Goal: Check status: Check status

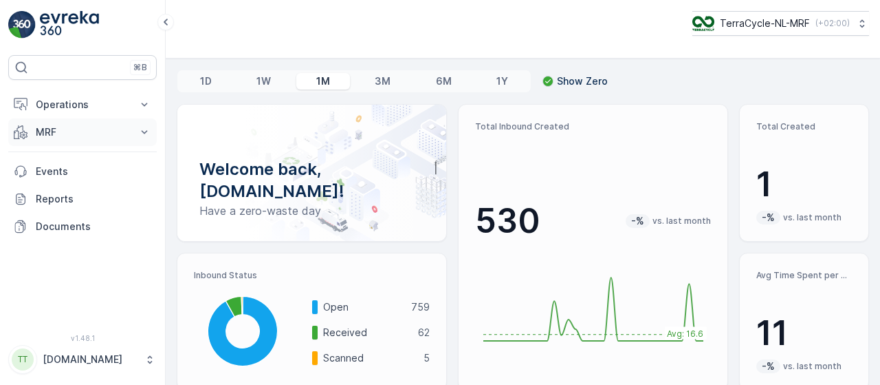
click at [145, 133] on icon at bounding box center [145, 132] width 14 height 14
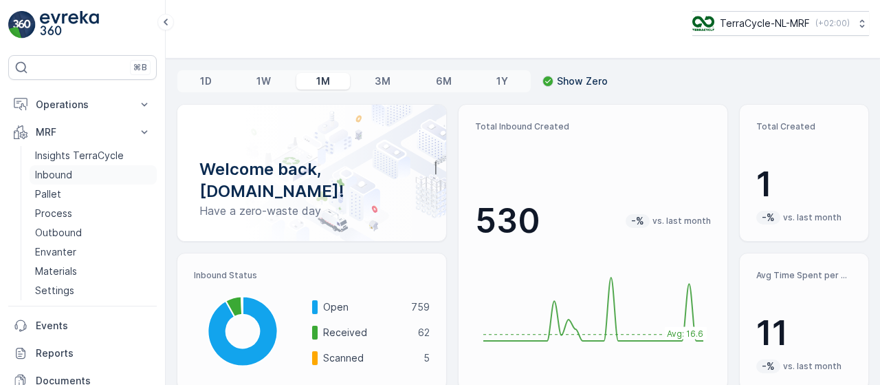
click at [72, 172] on link "Inbound" at bounding box center [93, 174] width 127 height 19
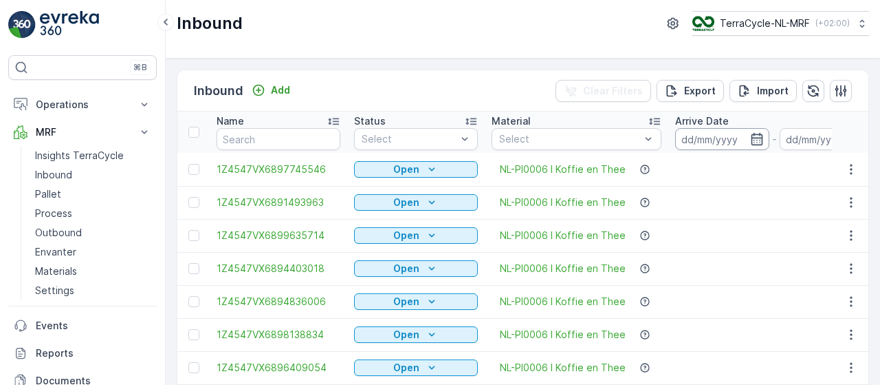
click at [722, 137] on input at bounding box center [722, 139] width 94 height 22
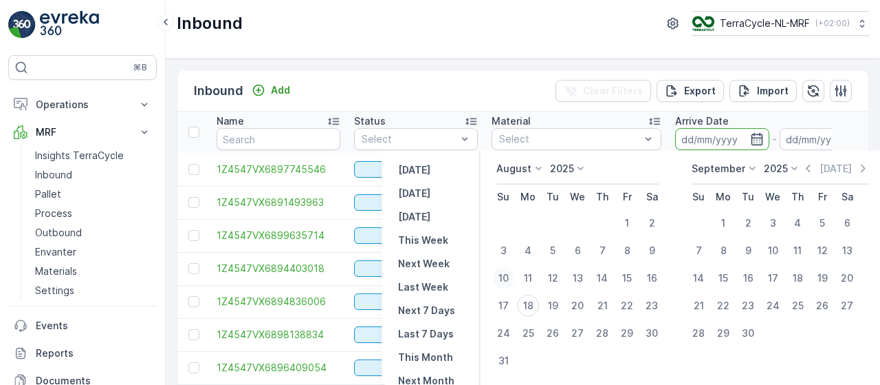
click at [501, 278] on div "10" at bounding box center [504, 278] width 22 height 22
type input "[DATE]"
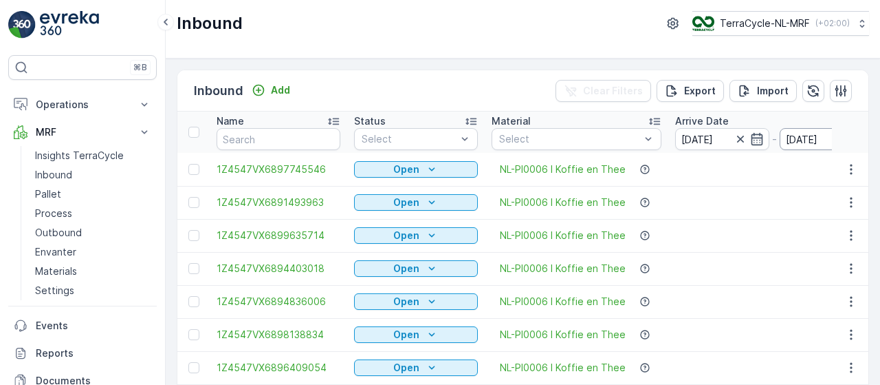
click at [797, 136] on input "[DATE]" at bounding box center [827, 139] width 94 height 22
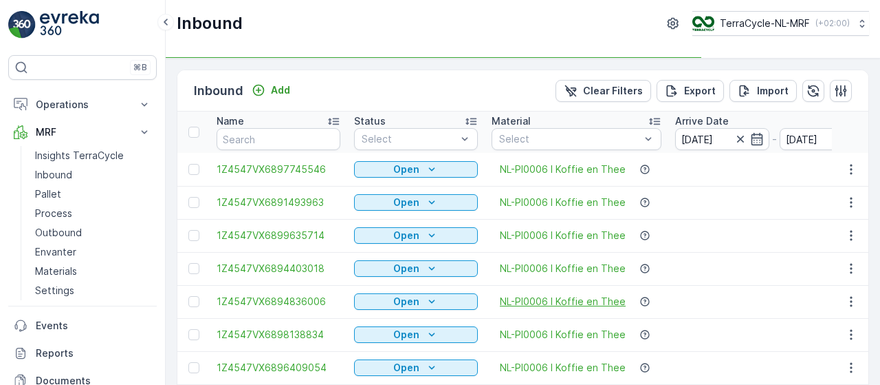
click at [531, 306] on span "NL-PI0006 I Koffie en Thee" at bounding box center [563, 301] width 126 height 14
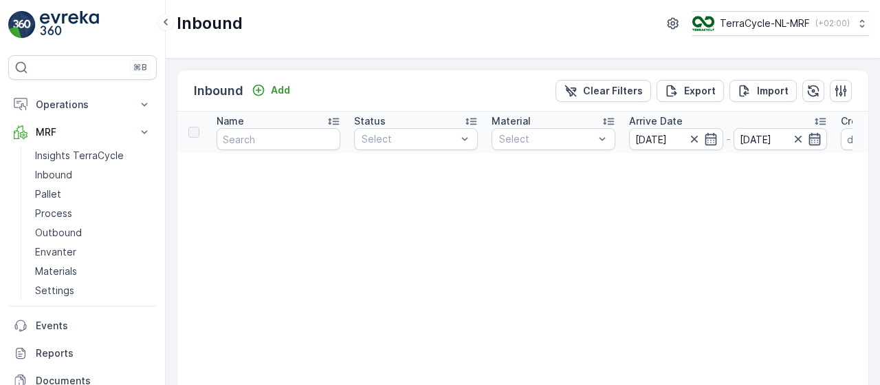
click at [821, 138] on icon "button" at bounding box center [815, 139] width 14 height 14
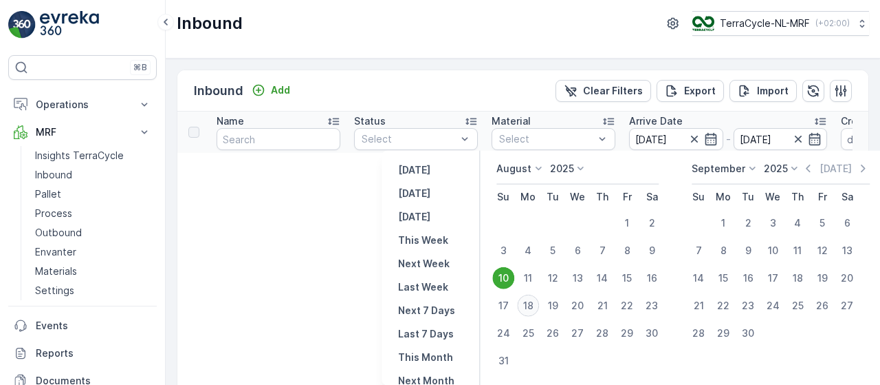
click at [535, 305] on div "18" at bounding box center [528, 305] width 22 height 22
type input "[DATE]"
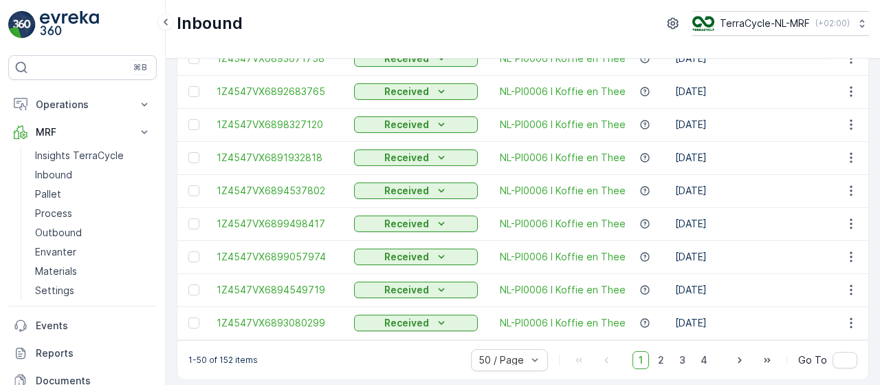
scroll to position [1475, 0]
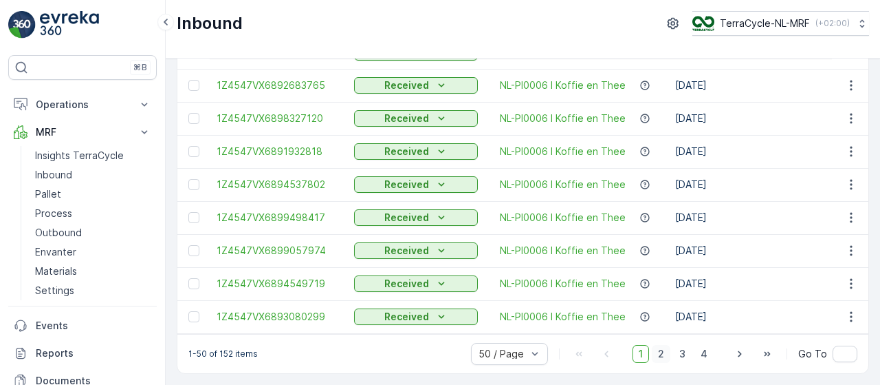
click at [664, 354] on span "2" at bounding box center [661, 354] width 19 height 18
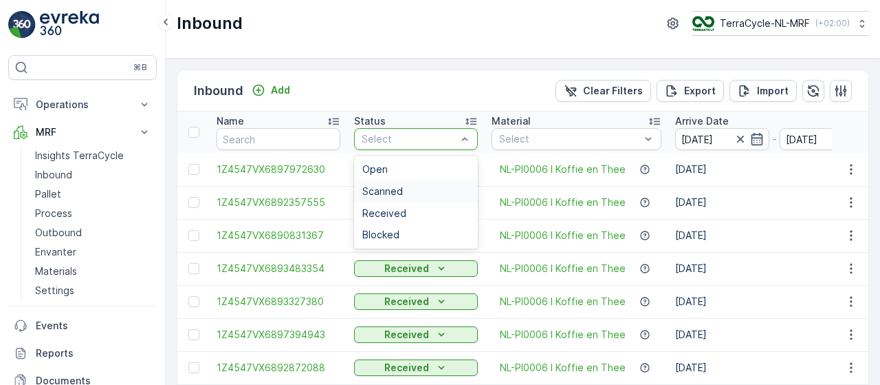
click at [420, 189] on div "Scanned" at bounding box center [416, 191] width 107 height 11
